Goal: Task Accomplishment & Management: Complete application form

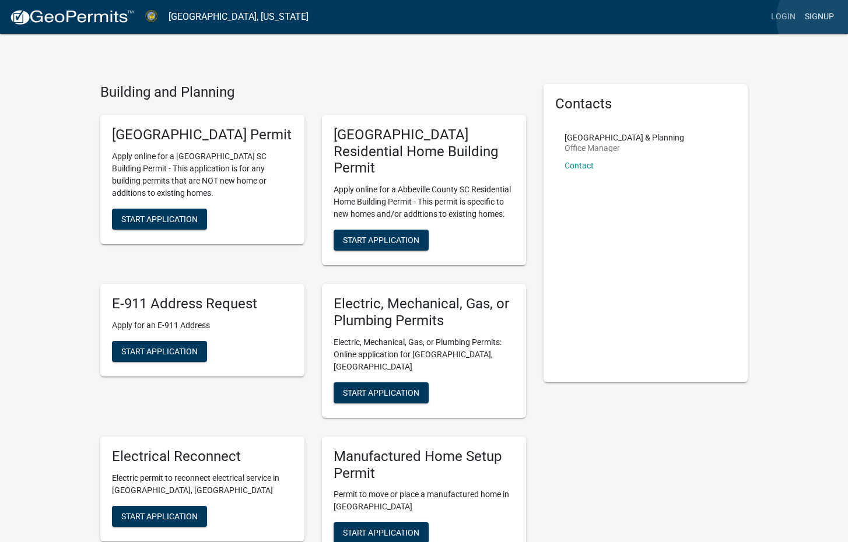
click at [824, 19] on link "Signup" at bounding box center [819, 17] width 38 height 22
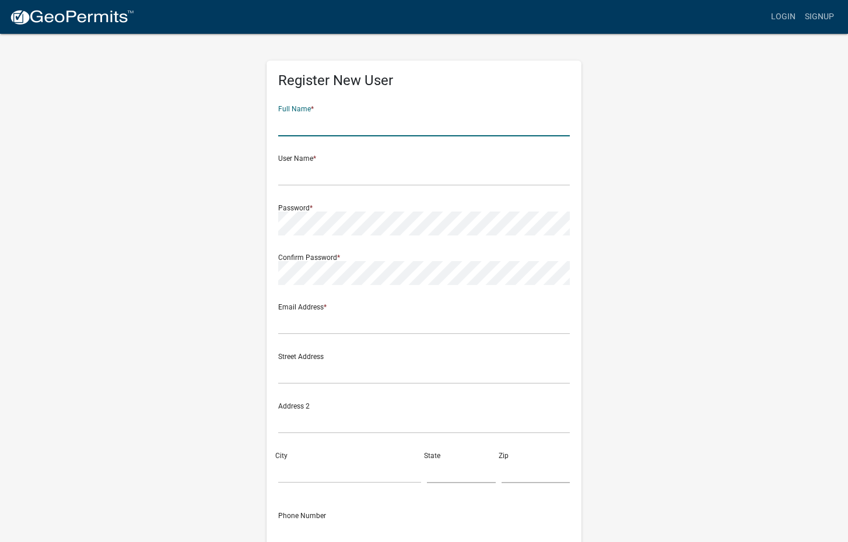
click at [377, 130] on input "text" at bounding box center [424, 125] width 292 height 24
type input "will mast"
click at [631, 180] on div "Register New User Full Name * will mast User Name * Password * Confirm Password…" at bounding box center [424, 345] width 665 height 624
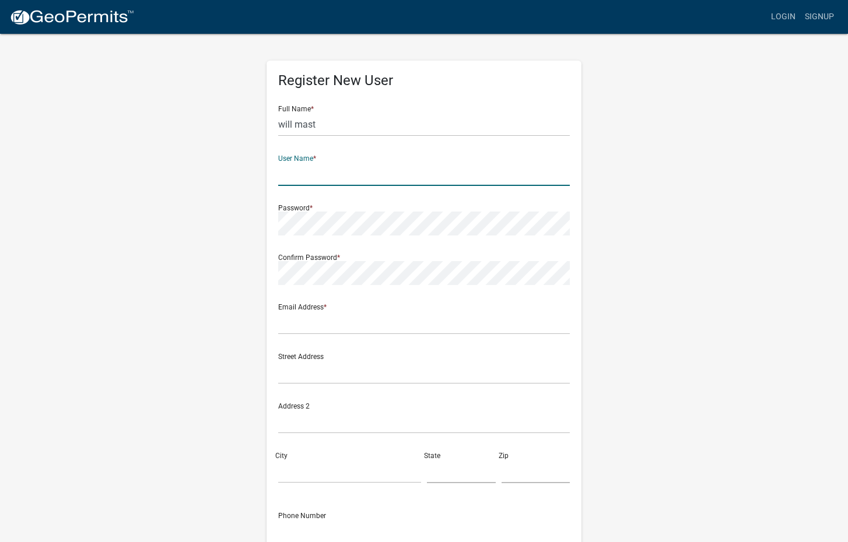
click at [362, 178] on input "text" at bounding box center [424, 174] width 292 height 24
type input "mastllc@icloud.com"
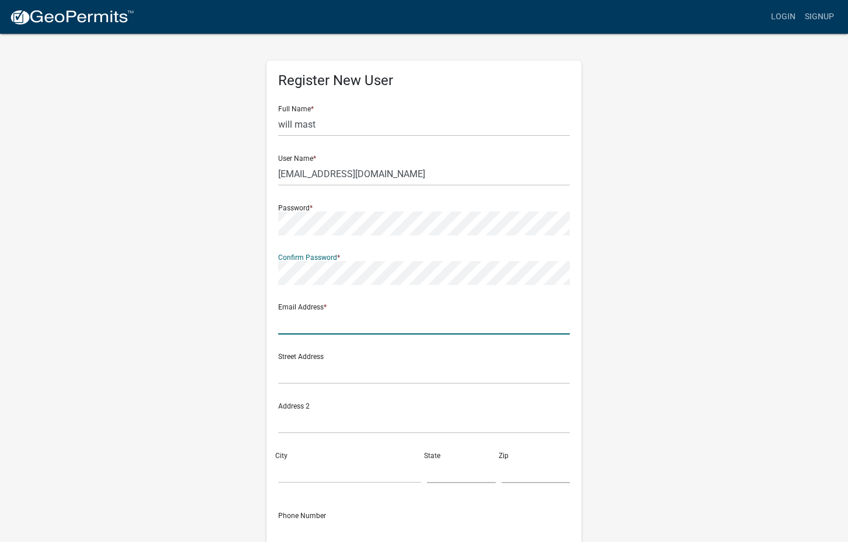
click at [301, 331] on input "text" at bounding box center [424, 323] width 292 height 24
type input "mastllc@icloud.com"
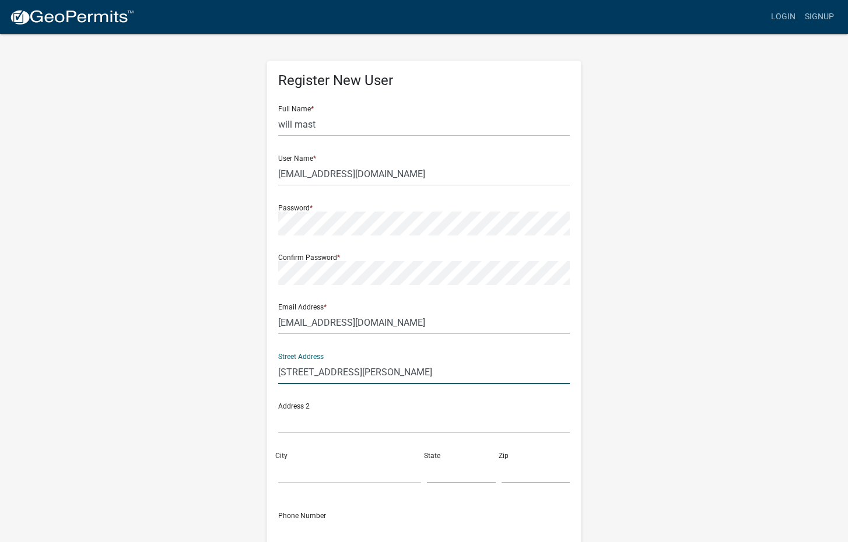
type input "595 dodson rd"
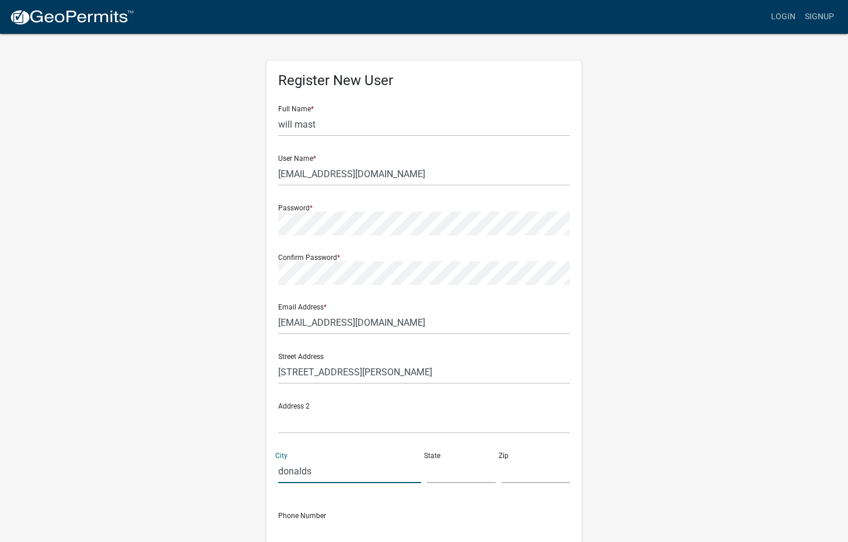
type input "donalds"
type input "sc"
type input "29638"
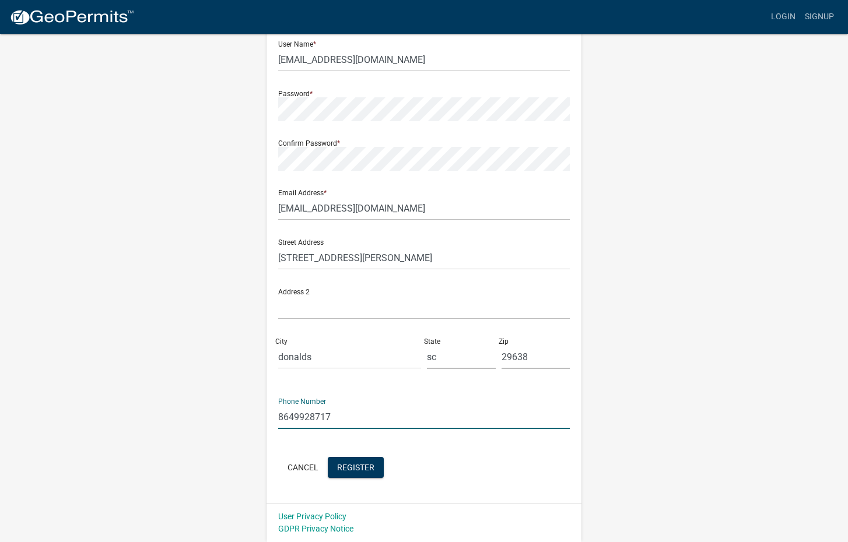
scroll to position [114, 0]
type input "8649928717"
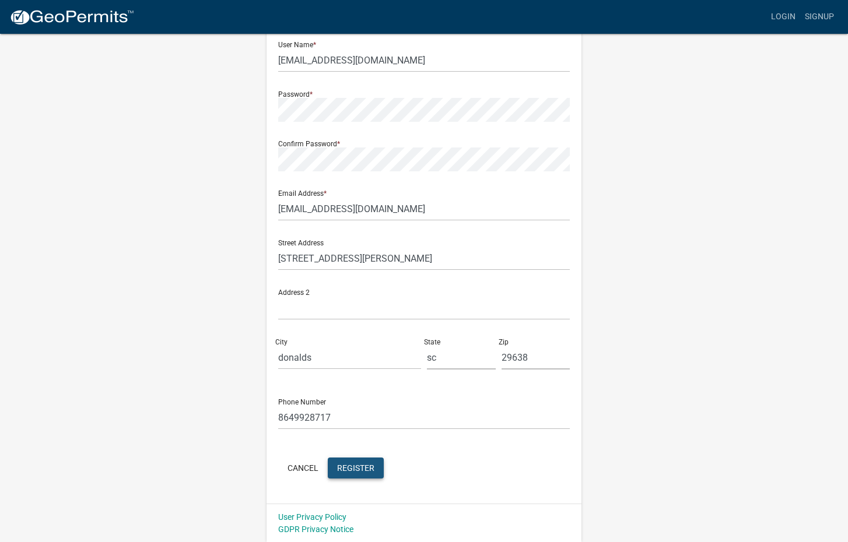
click at [372, 466] on span "Register" at bounding box center [355, 467] width 37 height 9
